Goal: Information Seeking & Learning: Learn about a topic

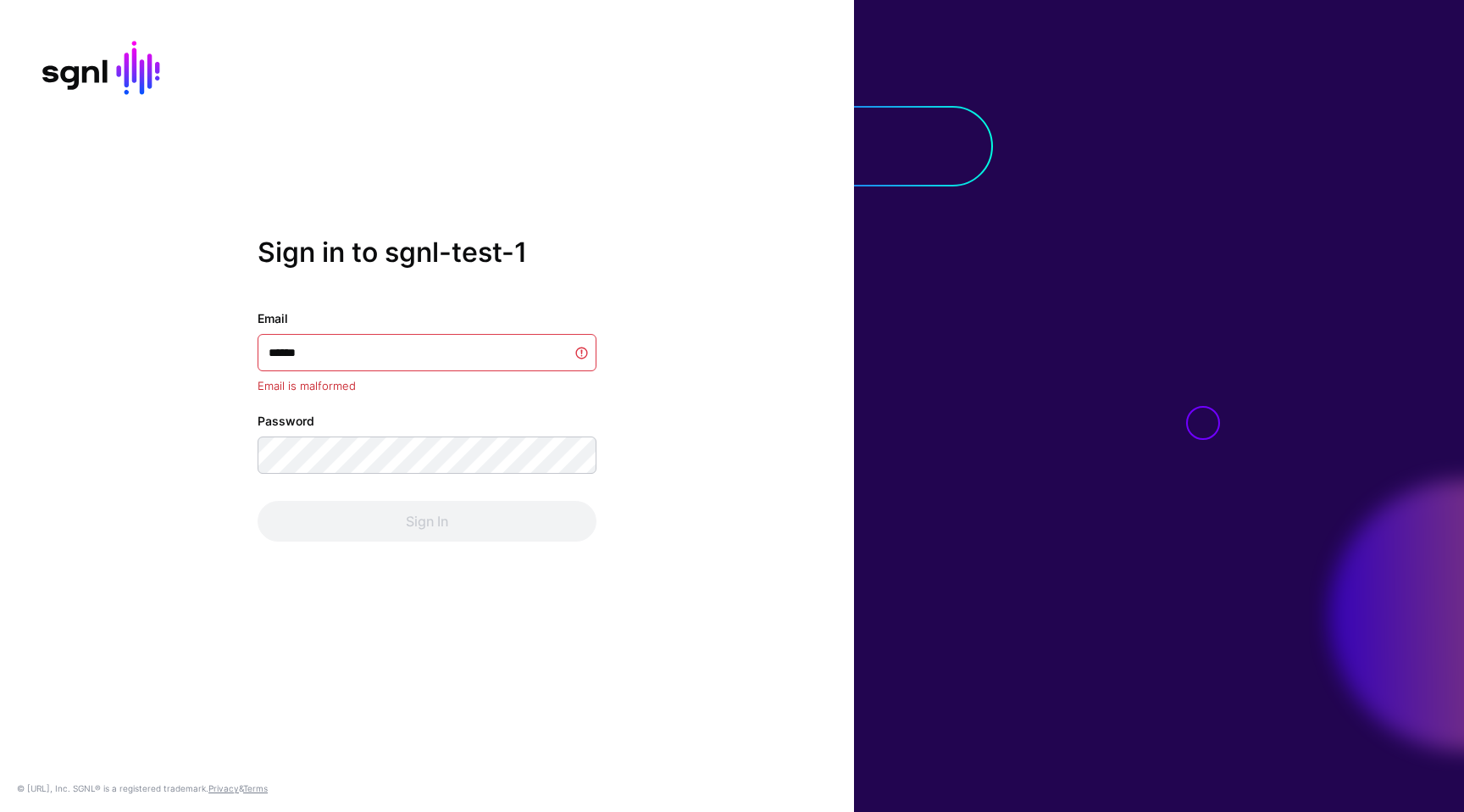
type input "*******"
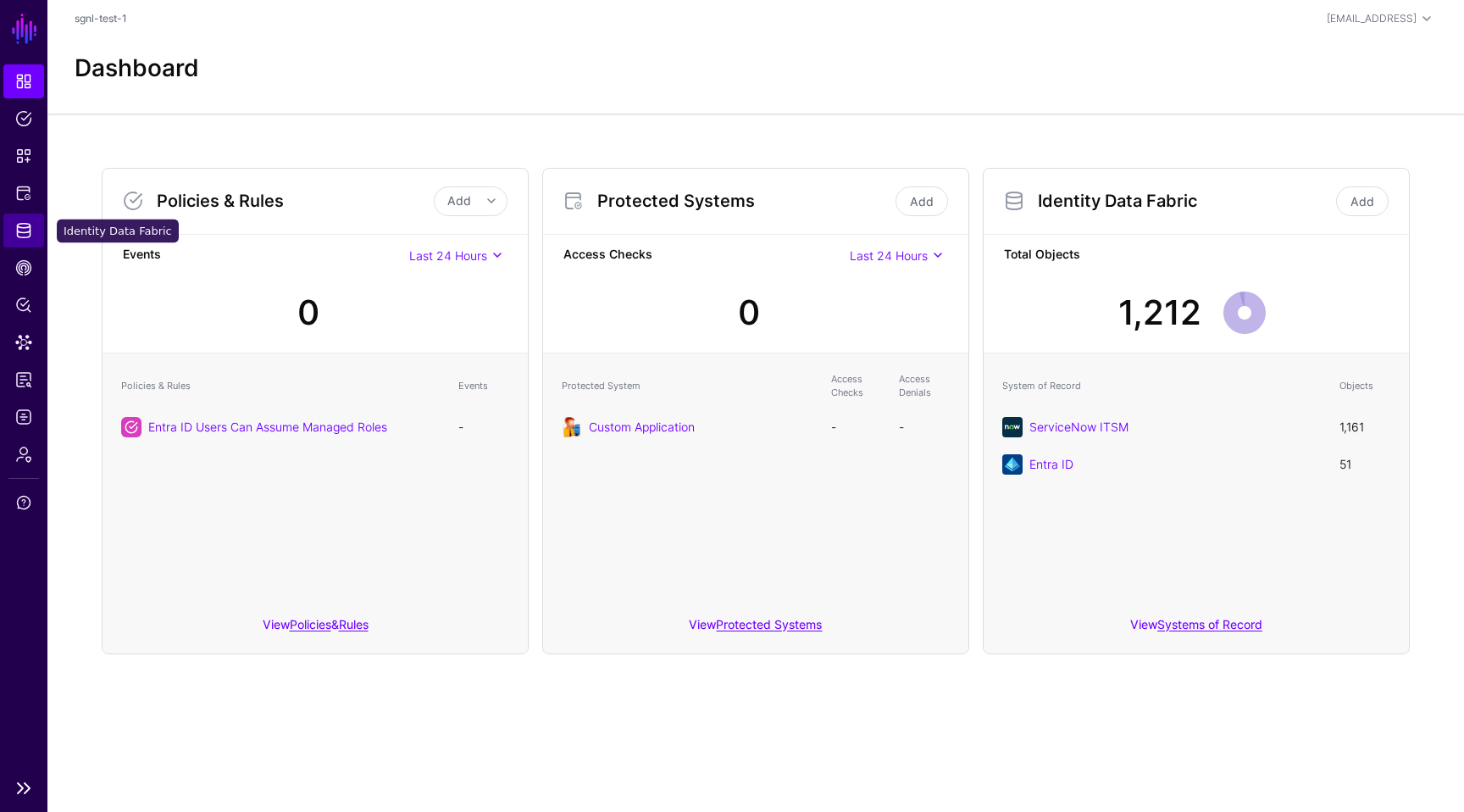
click at [29, 232] on span "Identity Data Fabric" at bounding box center [23, 230] width 17 height 17
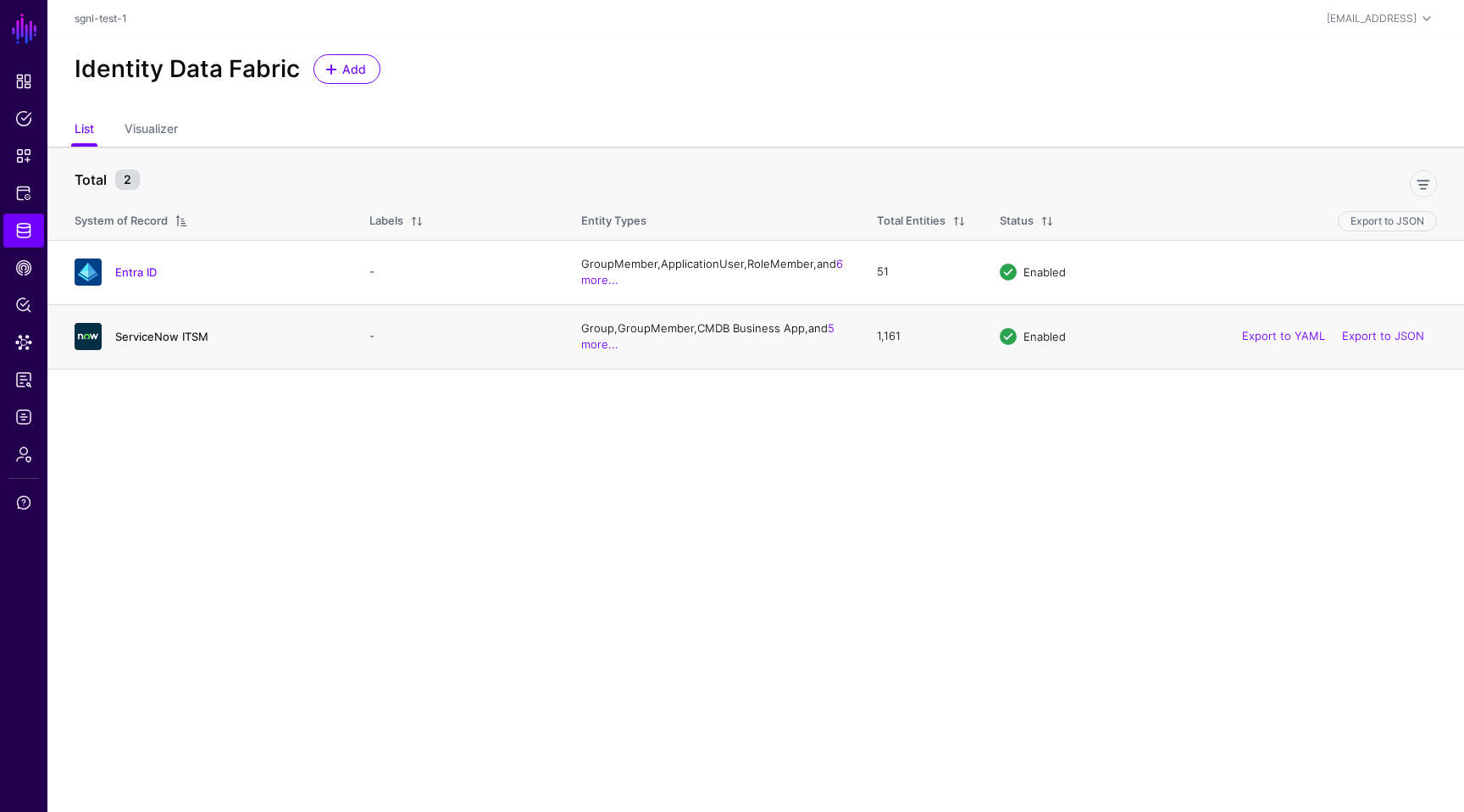
click at [141, 337] on link "ServiceNow ITSM" at bounding box center [162, 336] width 93 height 13
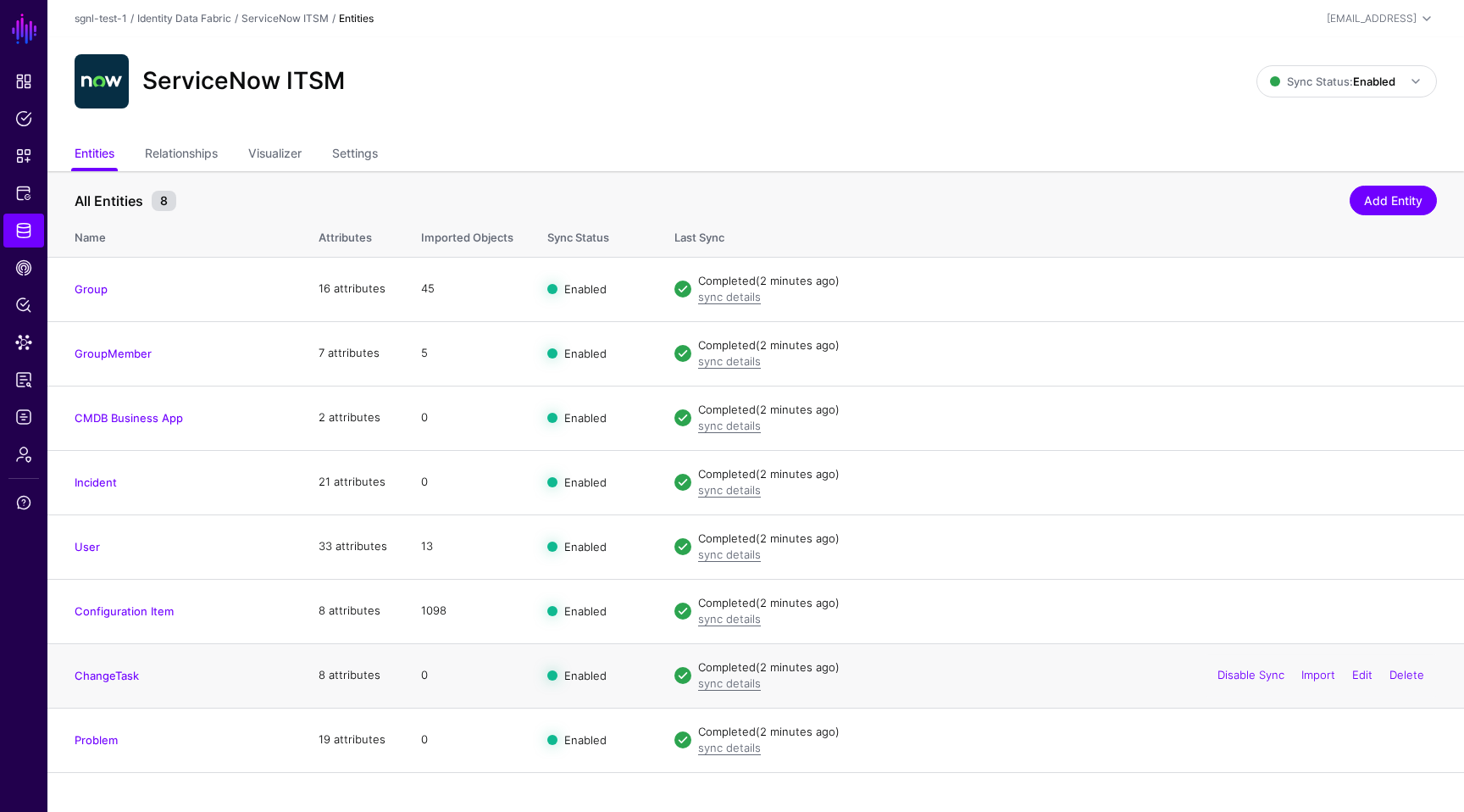
click at [108, 663] on td "ChangeTask" at bounding box center [175, 674] width 254 height 64
click at [101, 682] on link "ChangeTask" at bounding box center [107, 674] width 64 height 13
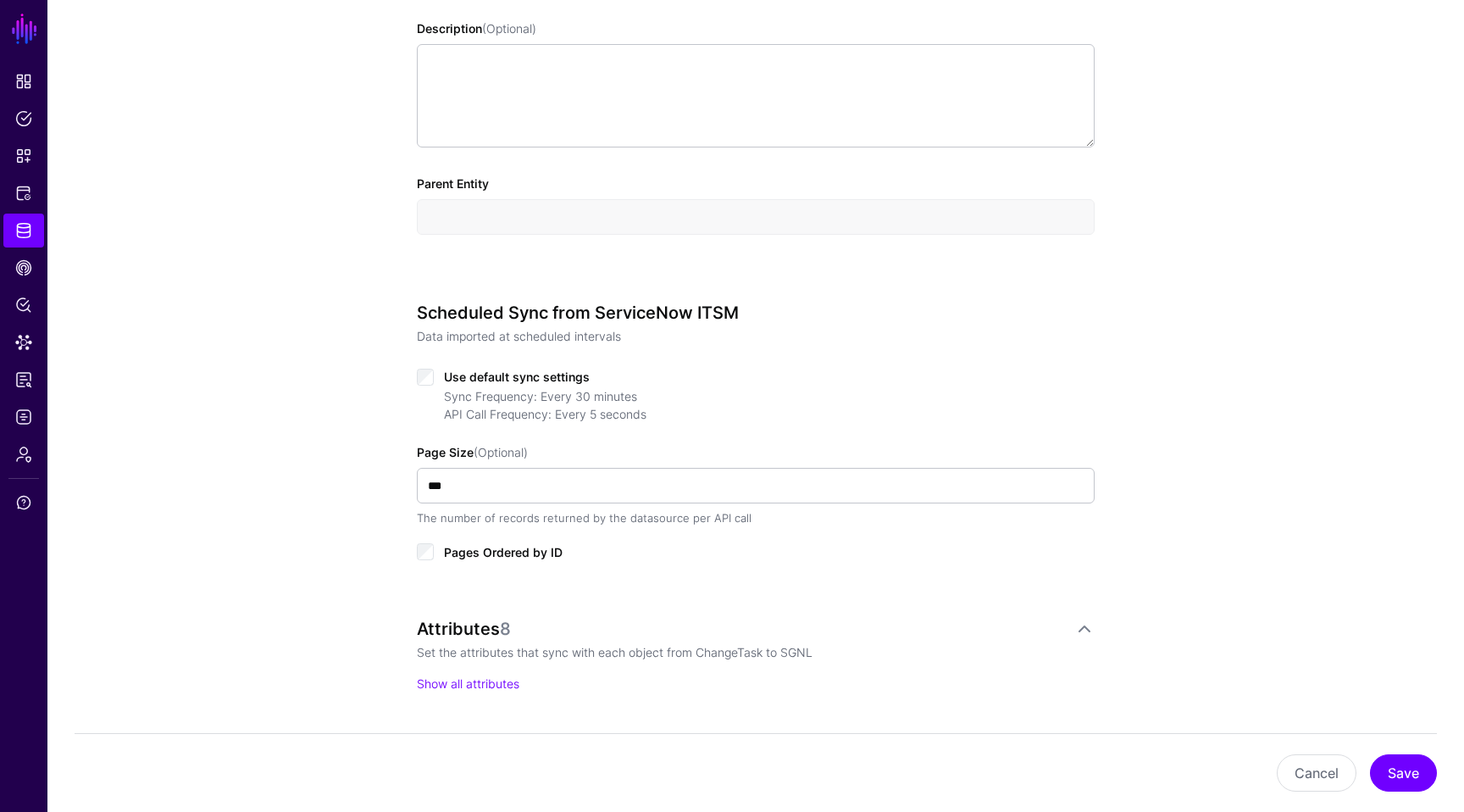
scroll to position [648, 0]
